Goal: Transaction & Acquisition: Purchase product/service

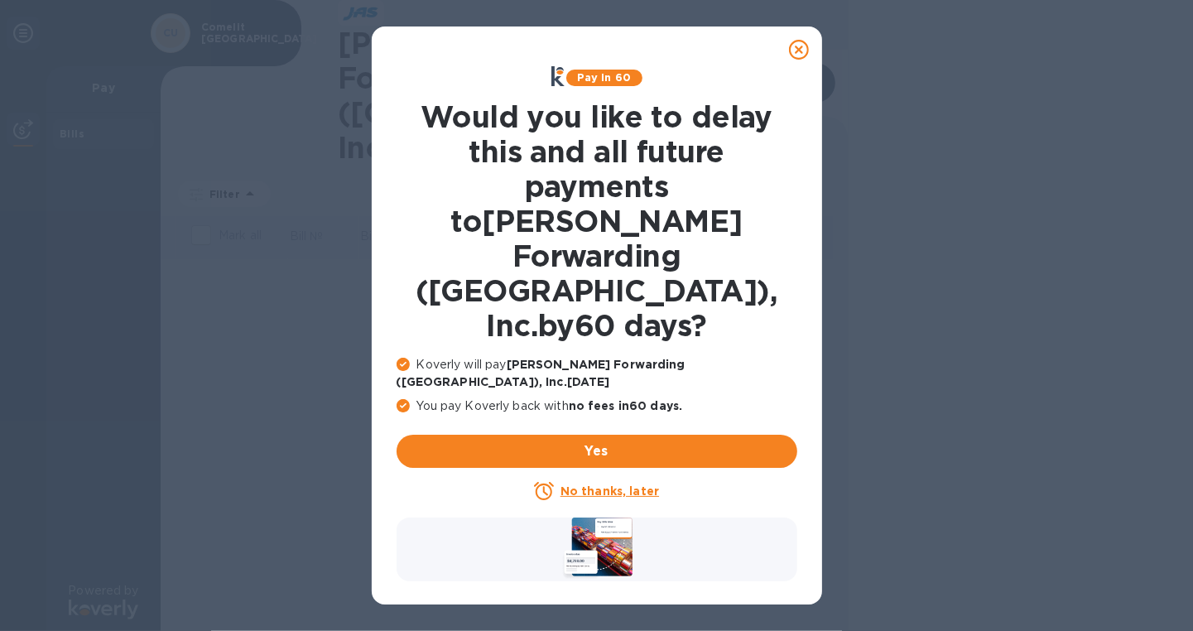
click at [806, 47] on icon at bounding box center [799, 50] width 20 height 20
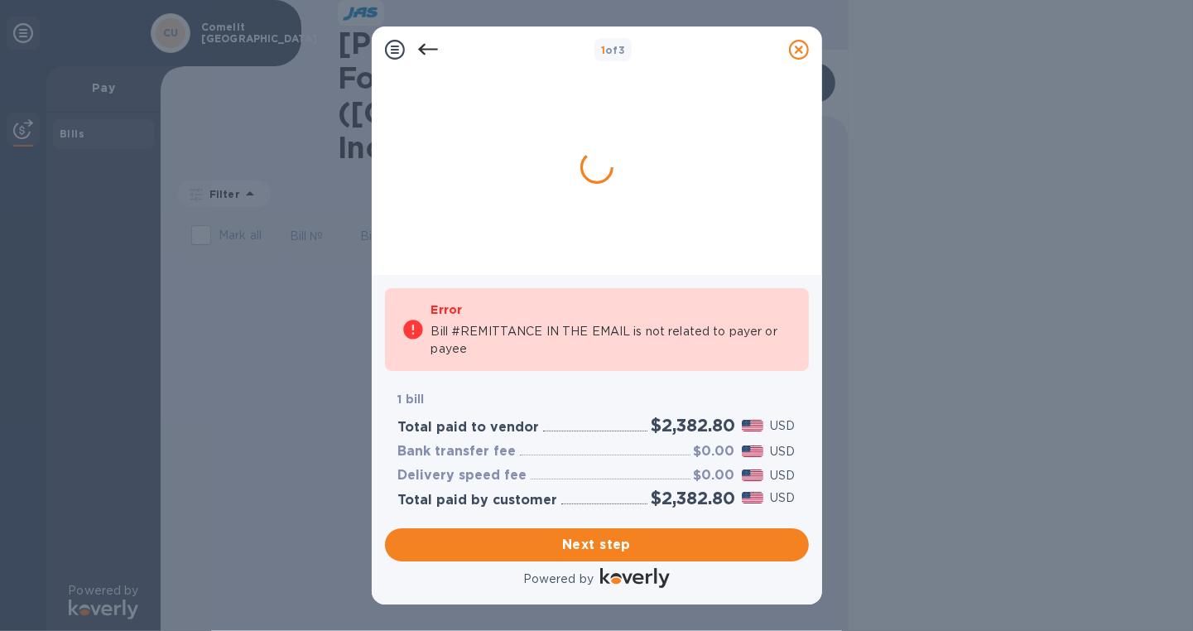
click at [436, 47] on icon at bounding box center [428, 50] width 20 height 20
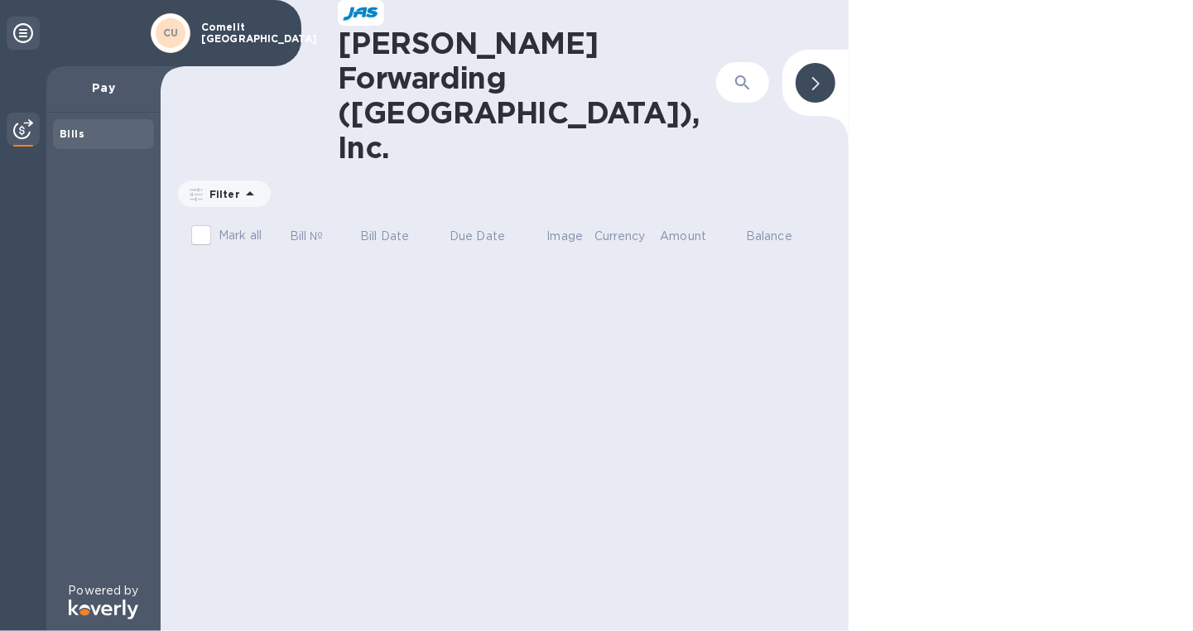
click at [992, 218] on div at bounding box center [1021, 315] width 345 height 631
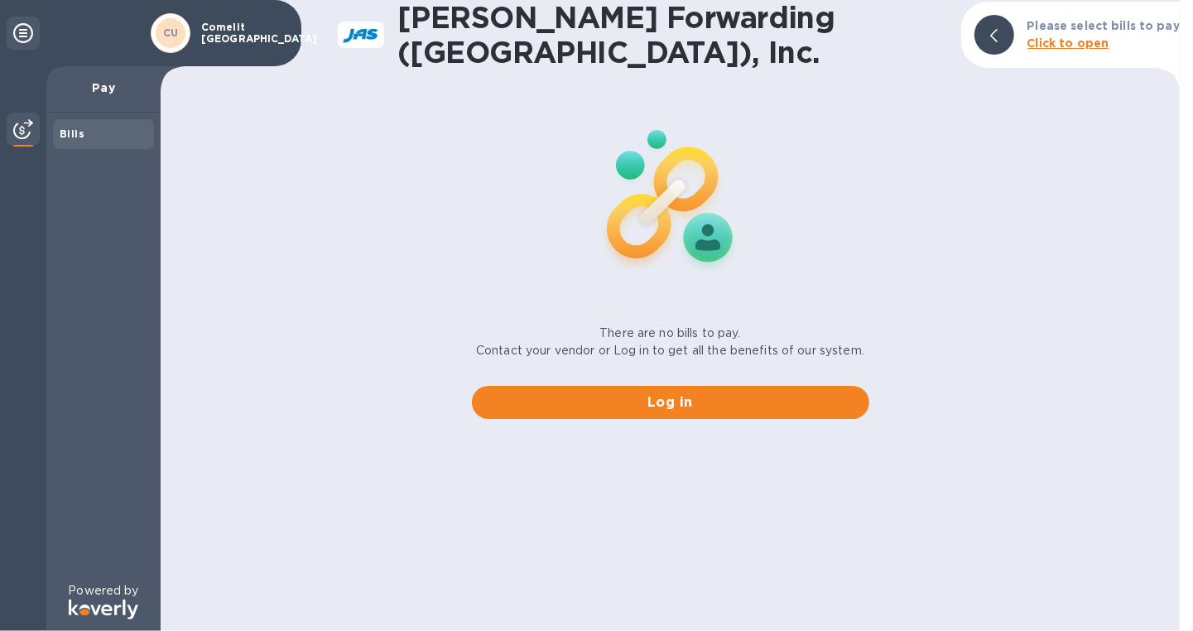
click at [1093, 43] on b "Click to open" at bounding box center [1069, 42] width 82 height 13
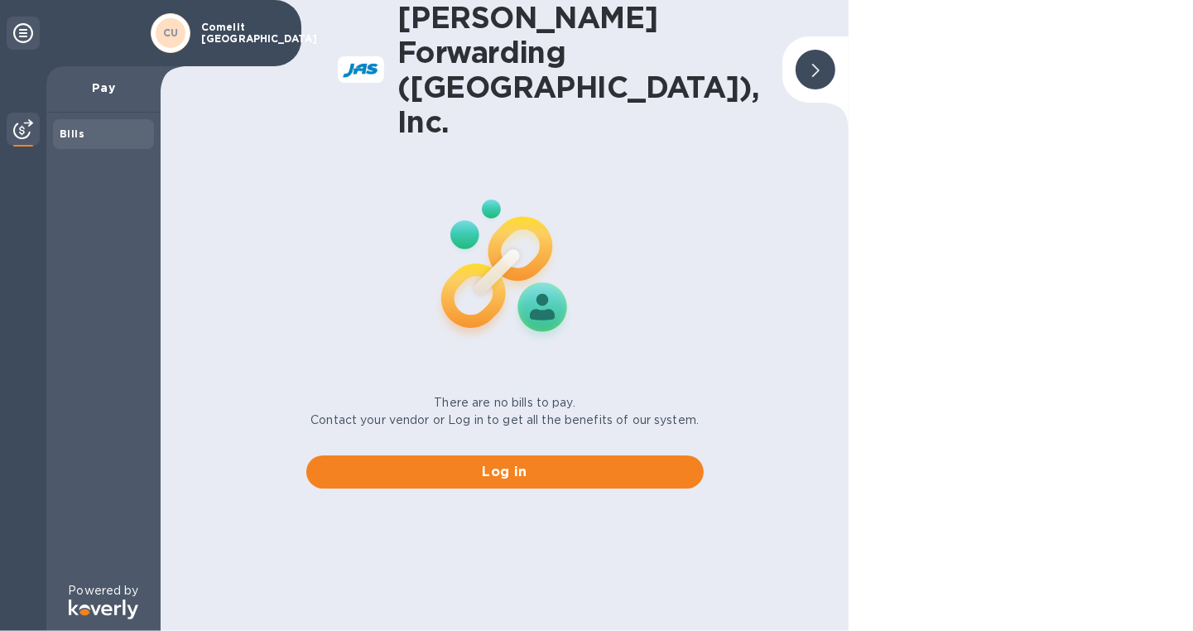
click at [78, 146] on div "Bills" at bounding box center [103, 134] width 101 height 30
click at [203, 36] on p "Comelit USA" at bounding box center [242, 33] width 83 height 23
click at [506, 462] on span "Log in" at bounding box center [505, 472] width 371 height 20
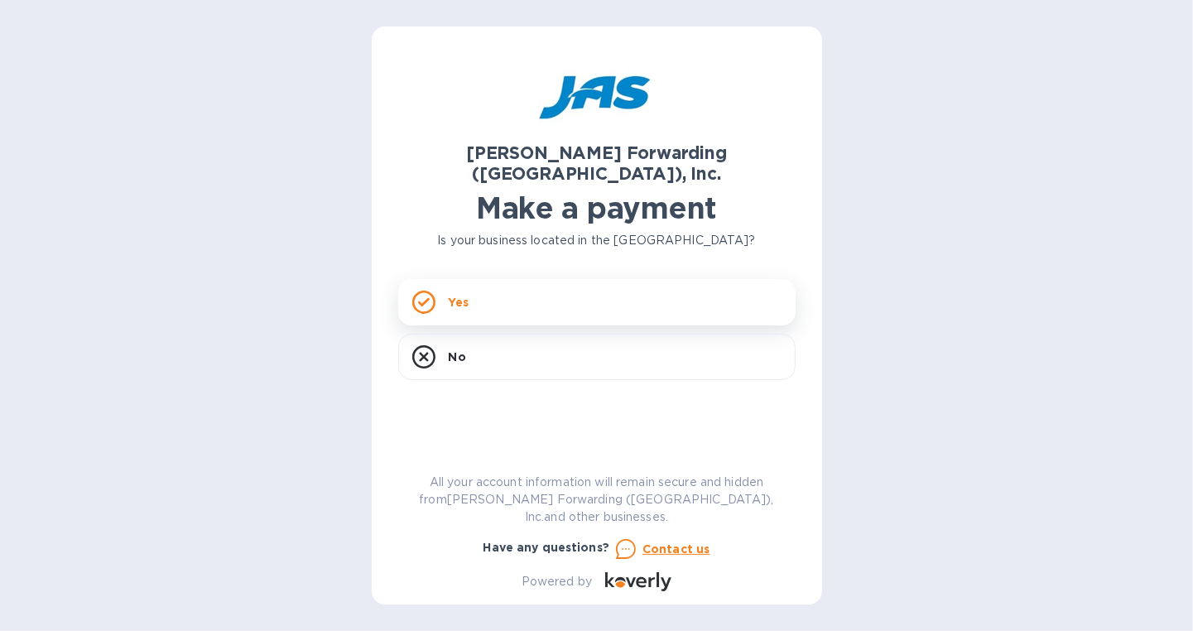
click at [500, 297] on div "Yes" at bounding box center [597, 302] width 398 height 46
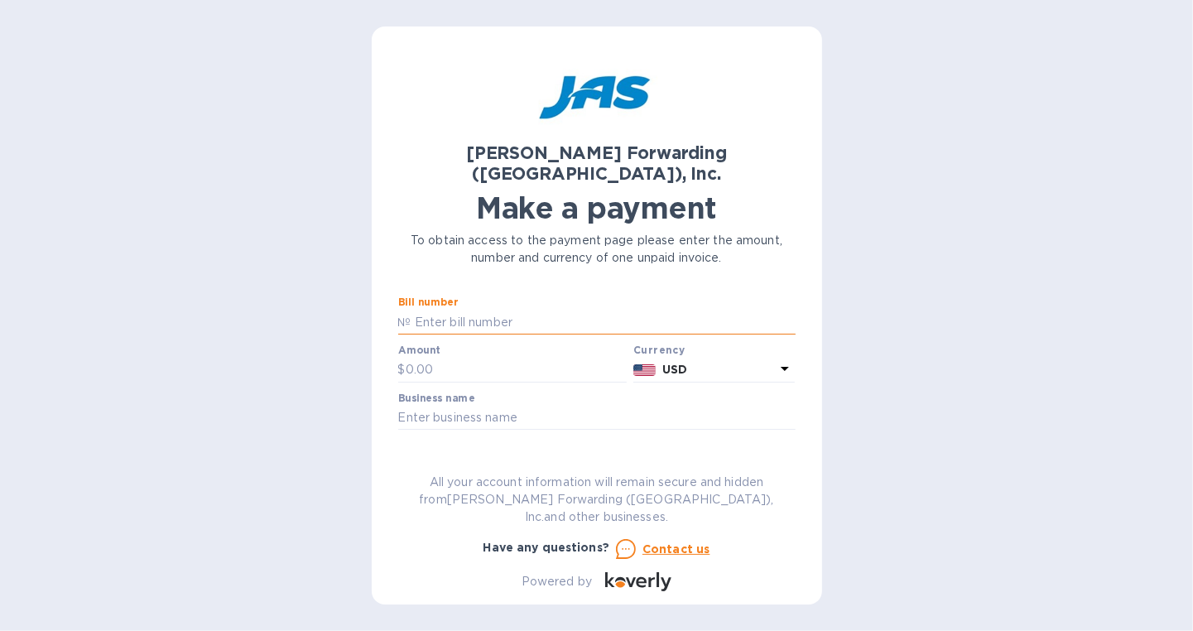
click at [500, 310] on input "text" at bounding box center [604, 322] width 384 height 25
type input "6 invoices, remittance in the email"
click at [483, 358] on input "text" at bounding box center [517, 370] width 222 height 25
type input "2,382.80"
click at [498, 406] on input "text" at bounding box center [597, 418] width 398 height 25
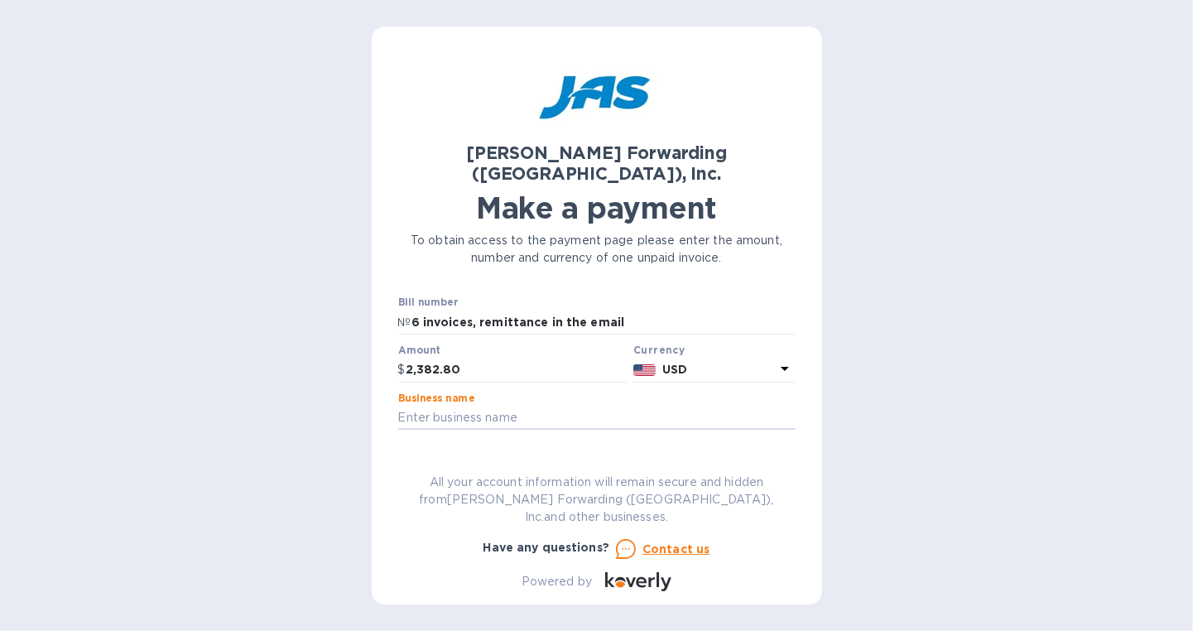
type input "COMELIT [GEOGRAPHIC_DATA]"
click at [511, 453] on input "text" at bounding box center [597, 465] width 398 height 25
type input "COMUSAXIY"
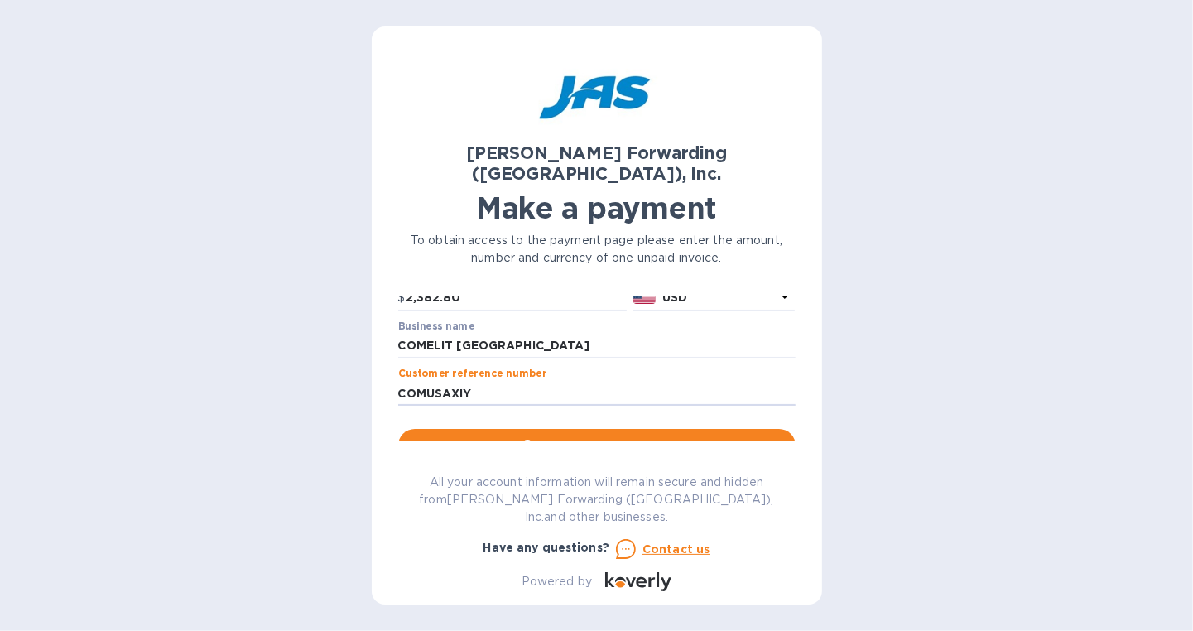
scroll to position [128, 0]
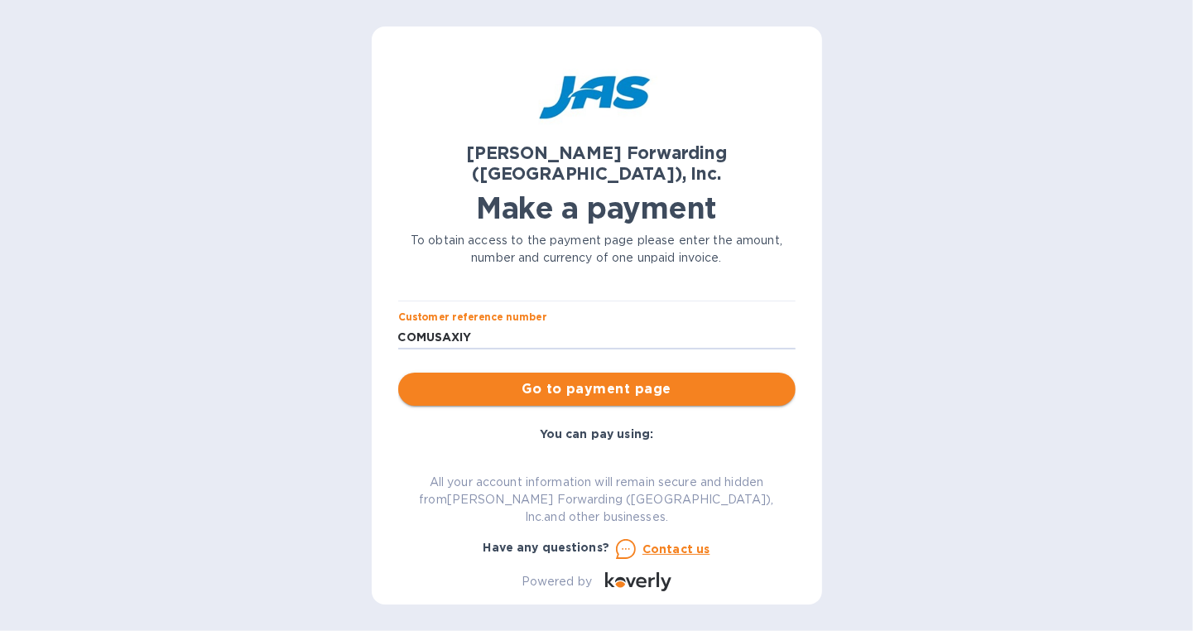
click at [695, 379] on span "Go to payment page" at bounding box center [597, 389] width 371 height 20
